Goal: Task Accomplishment & Management: Use online tool/utility

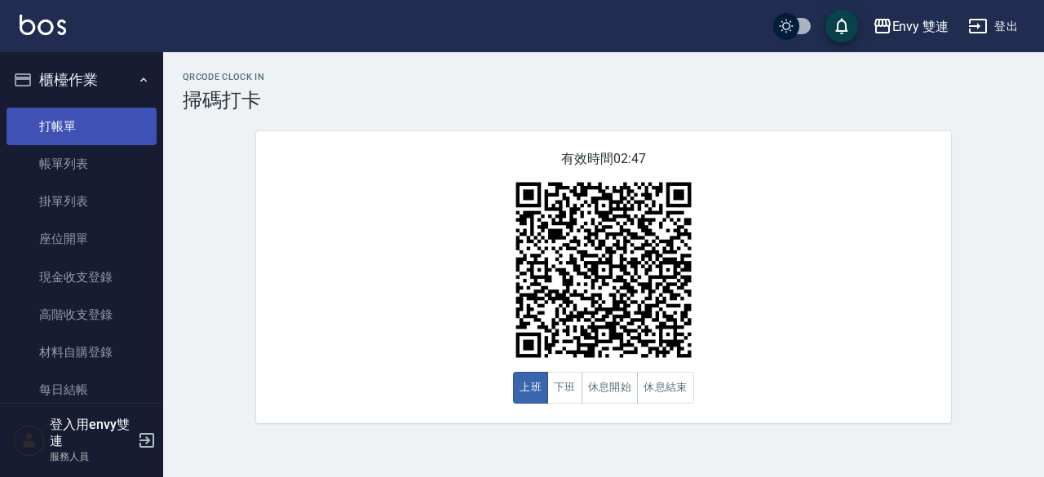
click at [125, 117] on link "打帳單" at bounding box center [82, 127] width 150 height 38
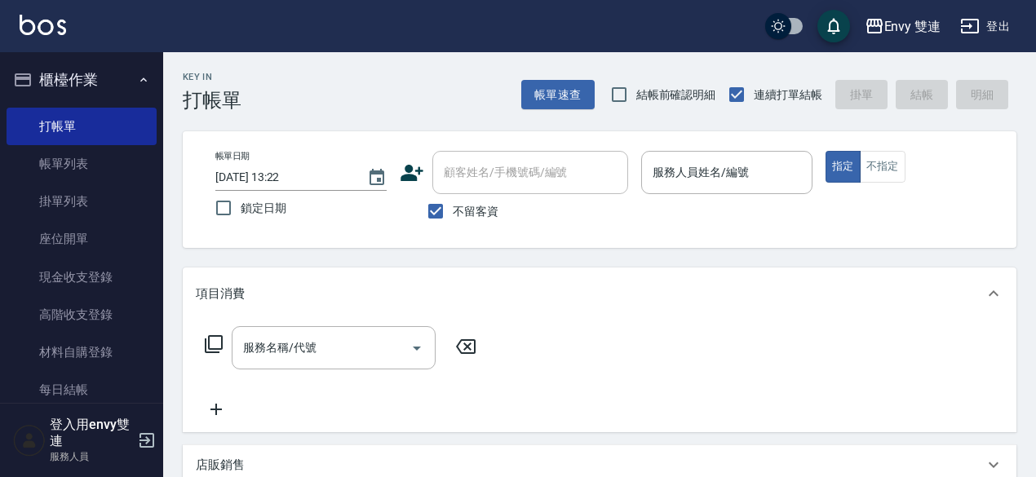
click at [405, 239] on div "帳單日期 [DATE] 13:22 鎖定日期 顧客姓名/手機號碼/編號 顧客姓名/手機號碼/編號 不留客資 服務人員姓名/編號 服務人員姓名/編號 指定 不指定" at bounding box center [600, 189] width 834 height 117
click at [336, 200] on label "鎖定日期" at bounding box center [289, 208] width 167 height 34
click at [241, 200] on input "鎖定日期" at bounding box center [223, 208] width 34 height 34
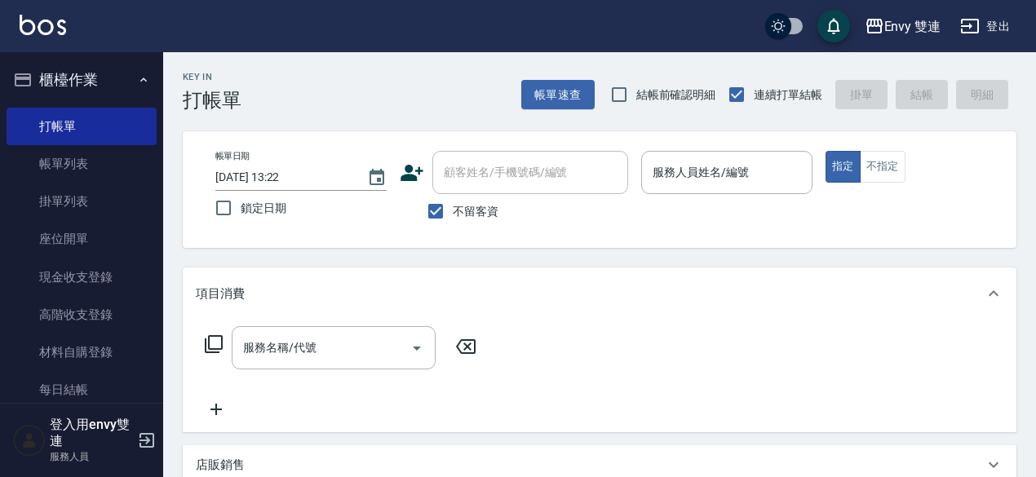
checkbox input "true"
click at [335, 179] on input "[DATE] 13:22" at bounding box center [282, 177] width 135 height 27
click at [332, 185] on input "[DATE] 13:22" at bounding box center [282, 177] width 135 height 27
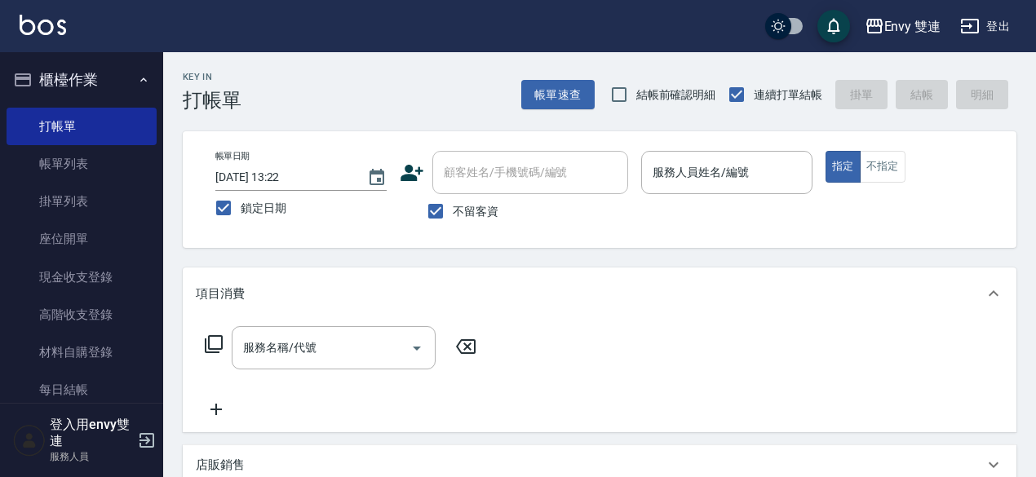
click at [357, 187] on div "[DATE] 13:22" at bounding box center [300, 177] width 171 height 27
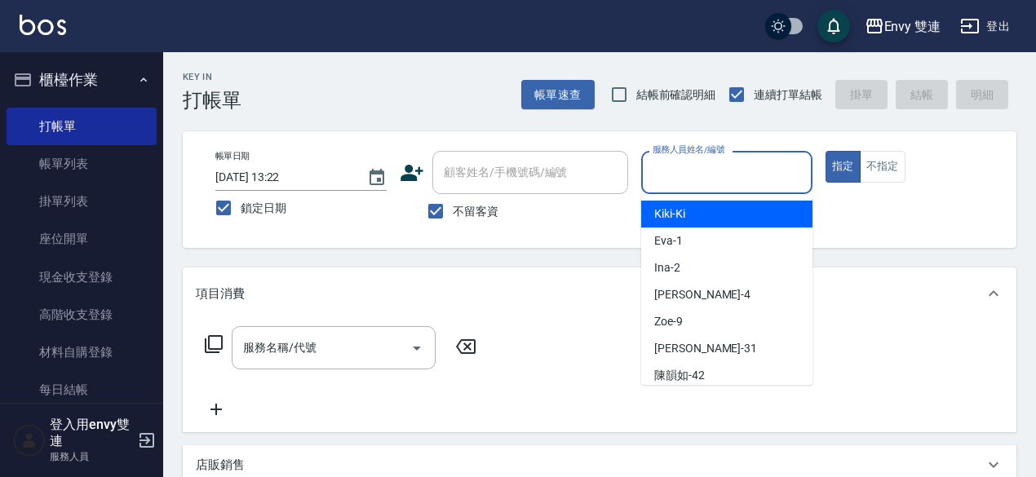
click at [773, 166] on input "服務人員姓名/編號" at bounding box center [726, 172] width 157 height 29
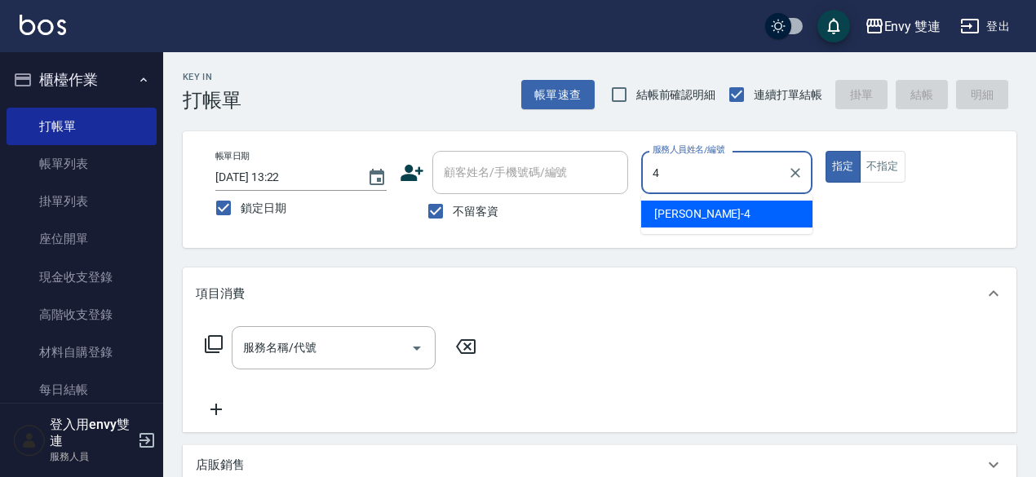
type input "[PERSON_NAME]-4"
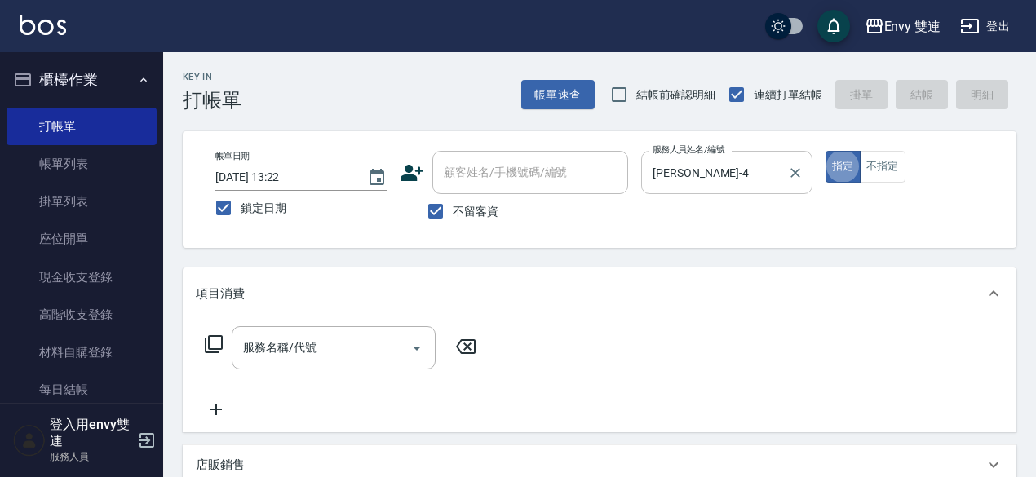
type button "true"
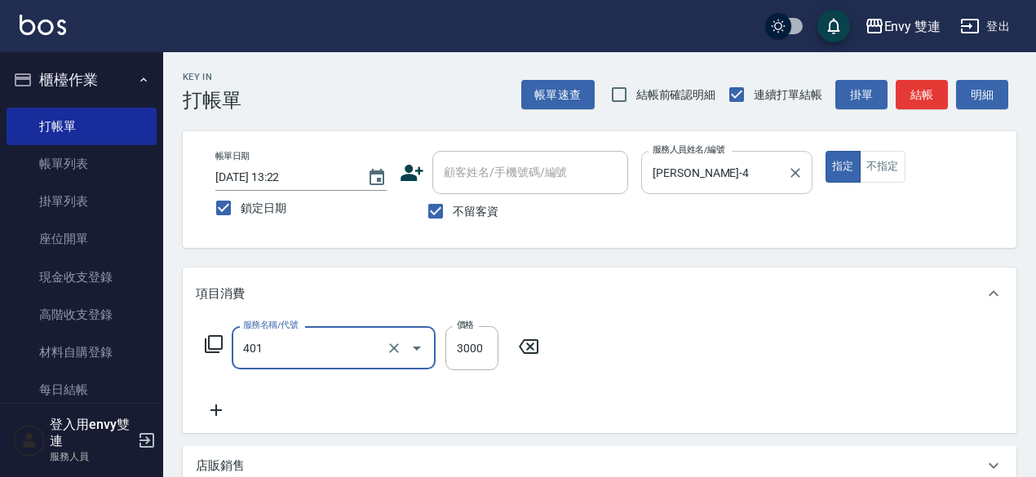
type input "染髮(401)"
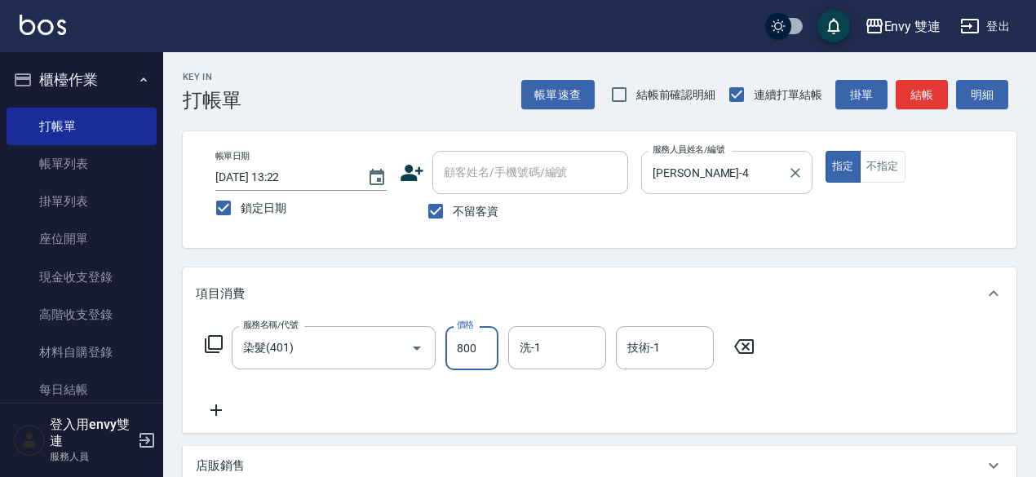
type input "800"
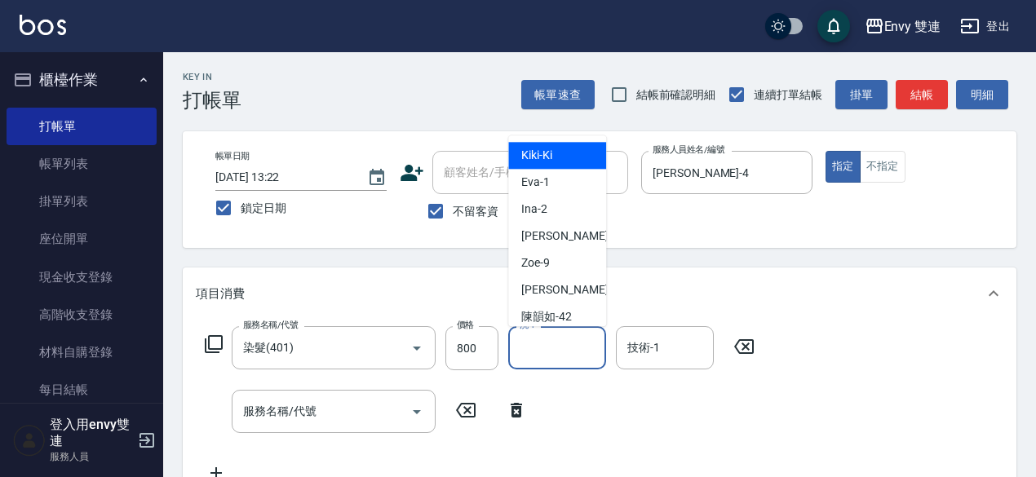
click at [538, 348] on input "洗-1" at bounding box center [557, 348] width 83 height 29
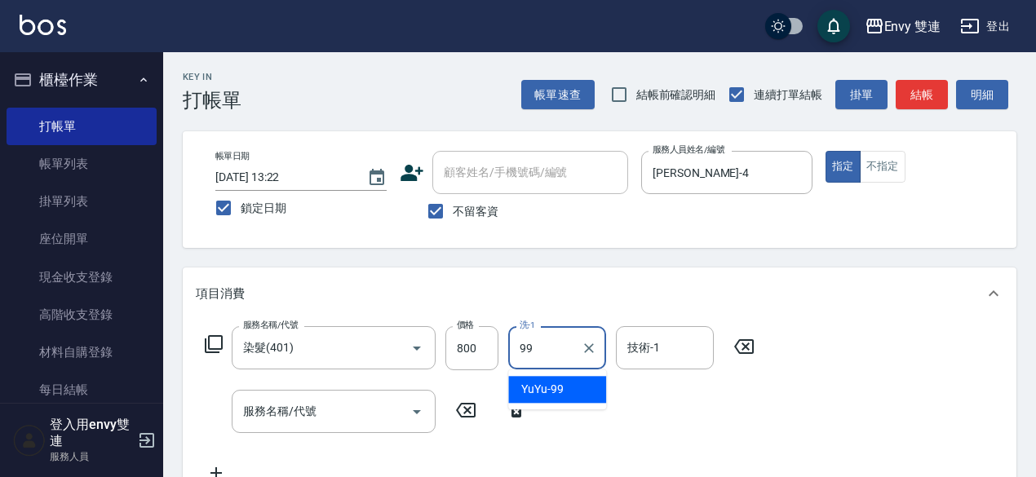
type input "YuYu-99"
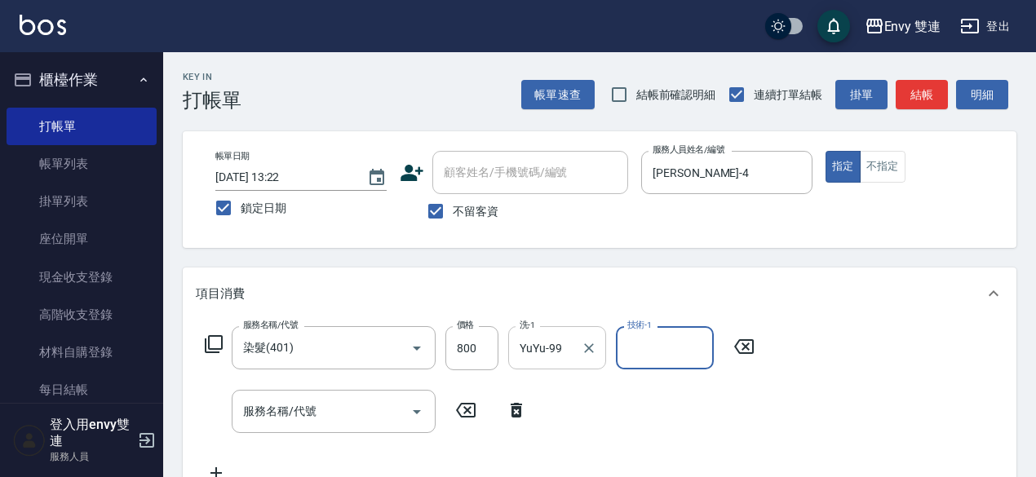
type input "9"
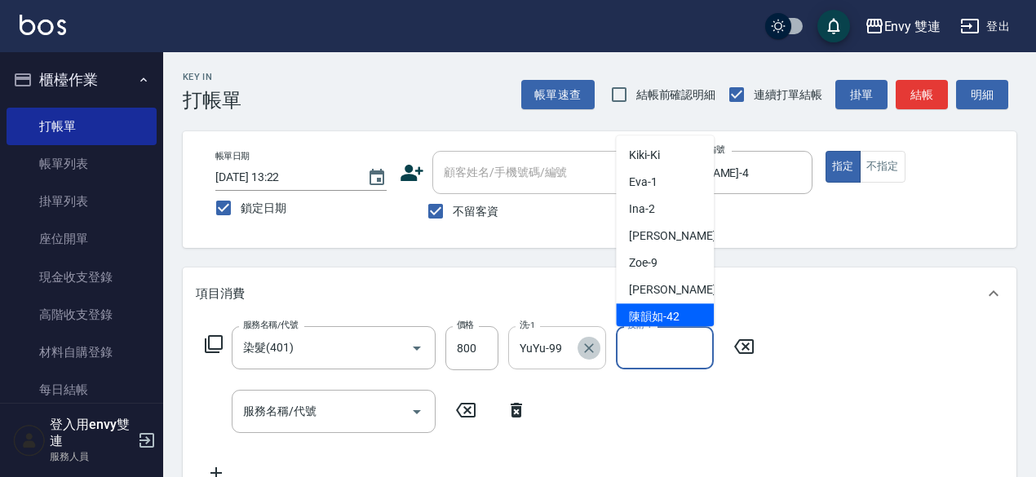
click at [584, 347] on icon "Clear" at bounding box center [589, 348] width 16 height 16
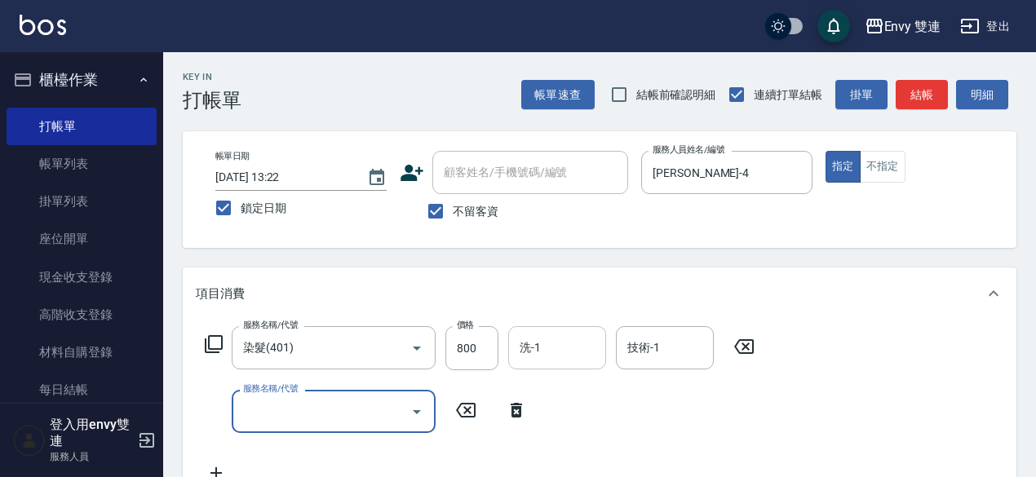
click at [292, 414] on input "服務名稱/代號" at bounding box center [321, 411] width 165 height 29
type input "日本結構二段式(503)"
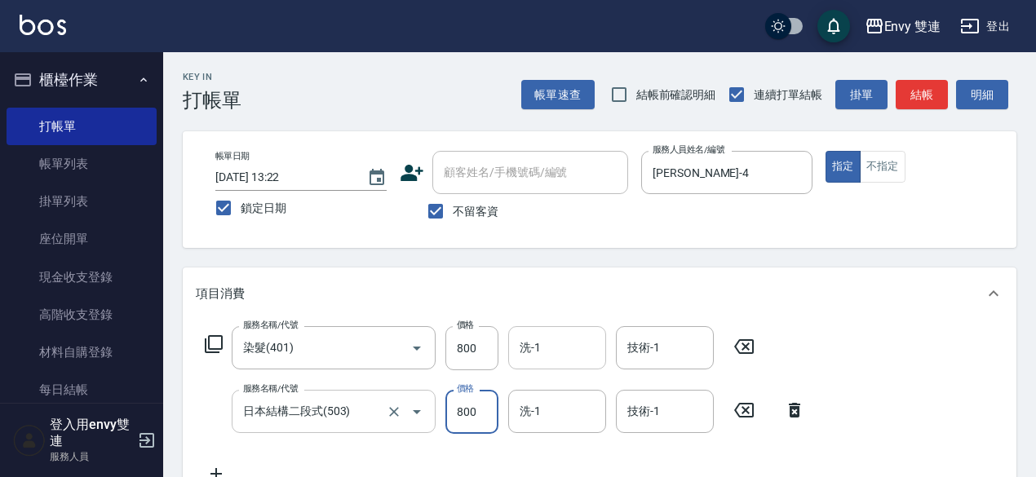
type input "800"
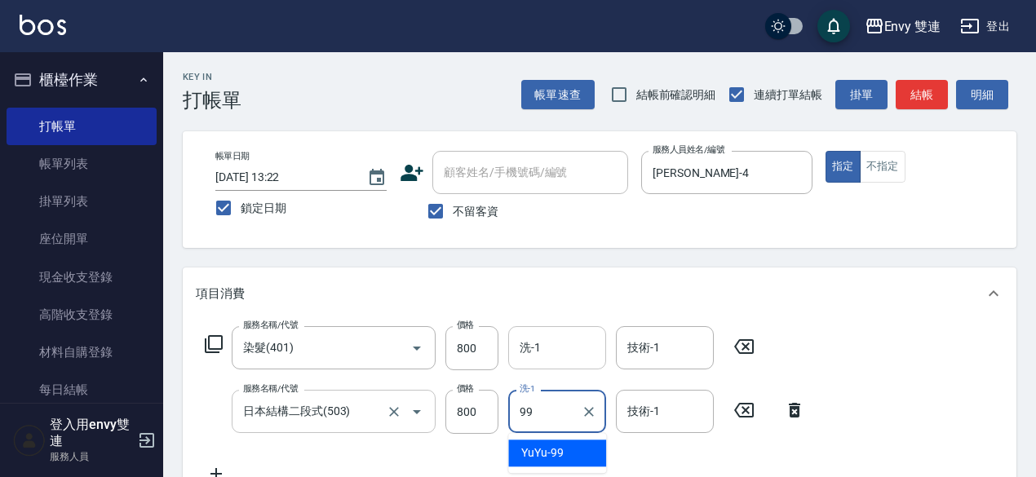
type input "YuYu-99"
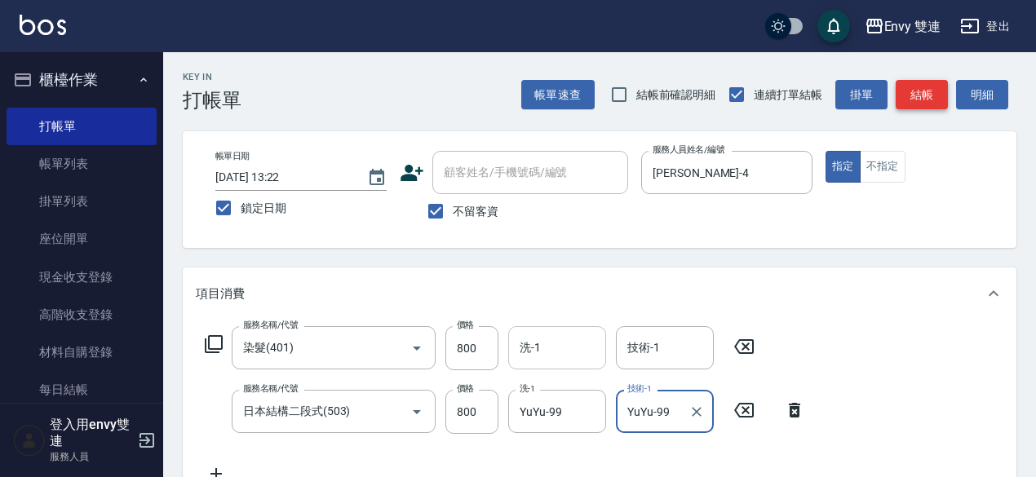
type input "YuYu-99"
click at [912, 87] on button "結帳" at bounding box center [922, 95] width 52 height 30
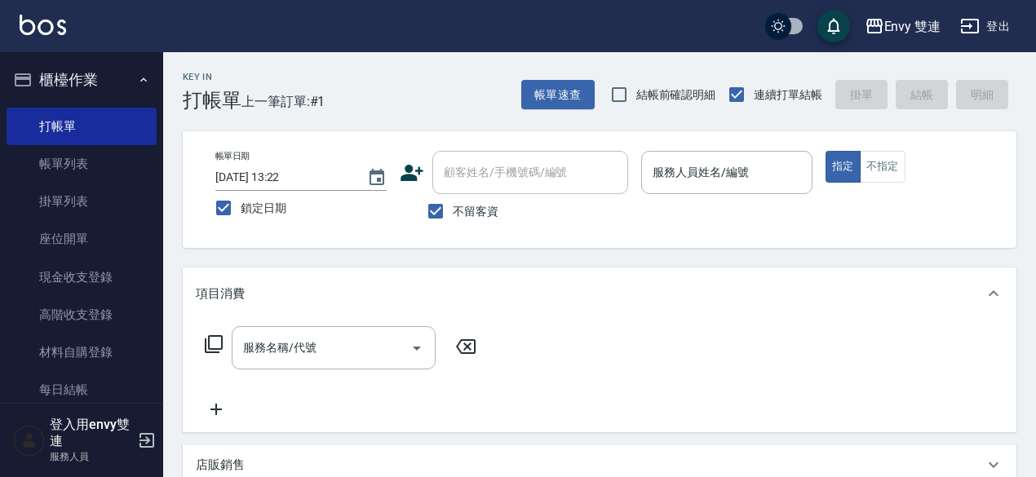
click at [912, 87] on div "帳單速查 結帳前確認明細 連續打單結帳 掛單 結帳 明細" at bounding box center [768, 94] width 495 height 34
